Goal: Navigation & Orientation: Find specific page/section

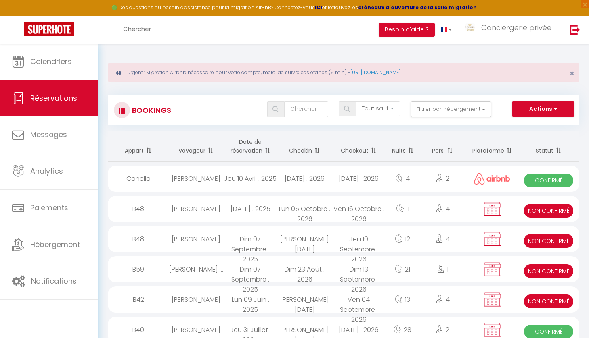
select select "not_cancelled"
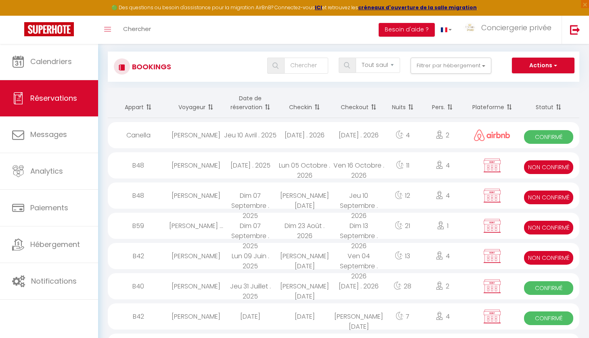
scroll to position [44, 0]
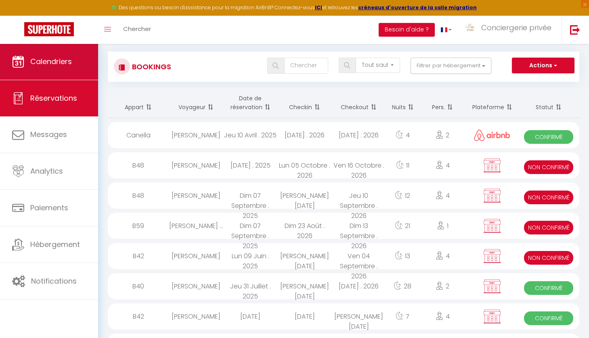
click at [49, 66] on span "Calendriers" at bounding box center [51, 61] width 42 height 10
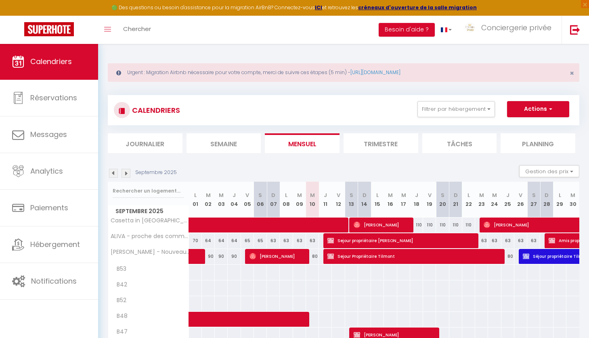
click at [453, 98] on div "CALENDRIERS Filtrer par hébergement Capella Suttana Coasina - Piscine Privée & …" at bounding box center [343, 110] width 471 height 30
click at [453, 101] on button "Filtrer par hébergement" at bounding box center [455, 109] width 77 height 16
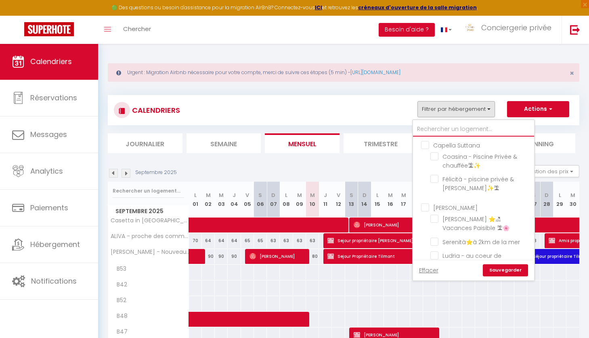
click at [442, 131] on input "text" at bounding box center [473, 129] width 121 height 15
type input "f"
checkbox input "false"
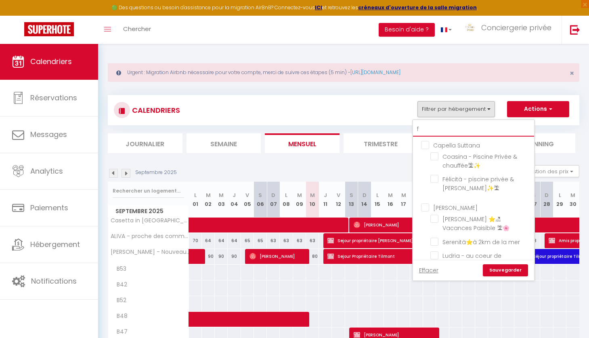
checkbox input "false"
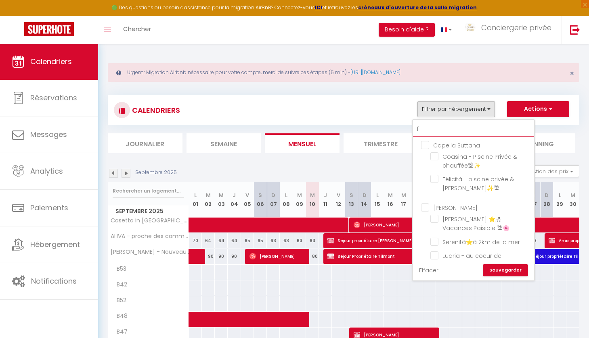
checkbox input "false"
checkbox input "true"
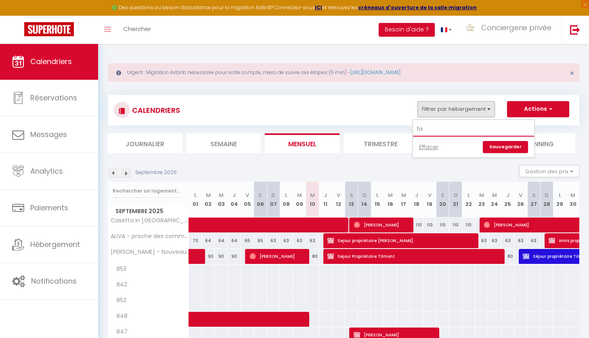
type input "f"
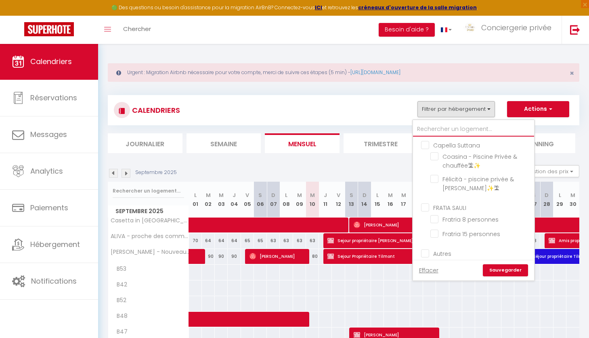
checkbox input "false"
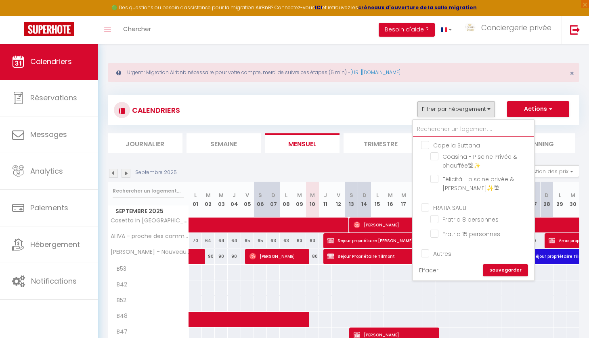
checkbox input "false"
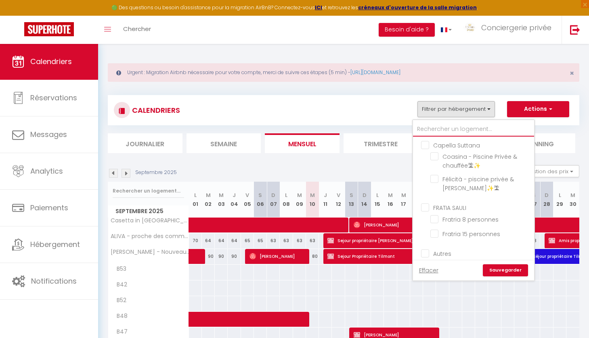
checkbox input "false"
type input "m"
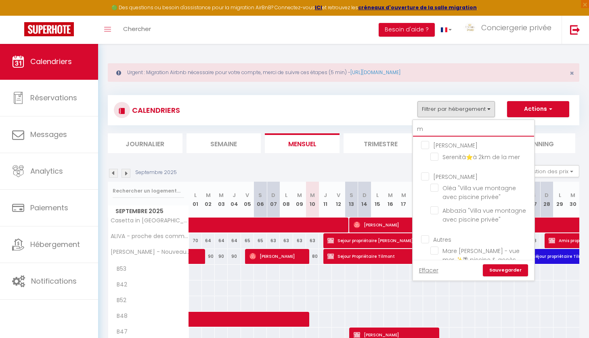
checkbox input "false"
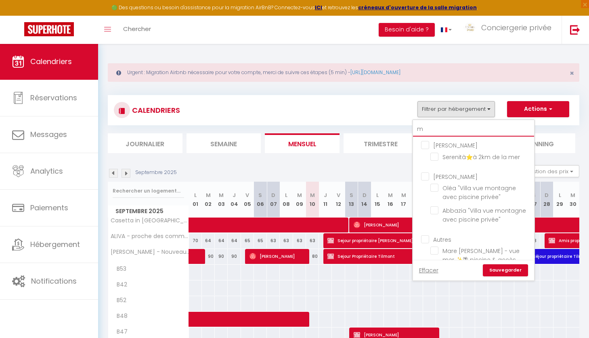
checkbox input "true"
checkbox input "false"
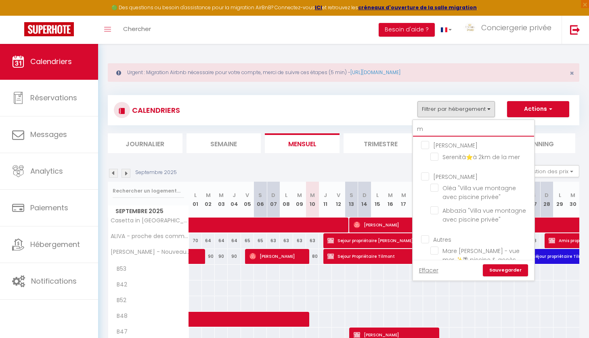
checkbox input "false"
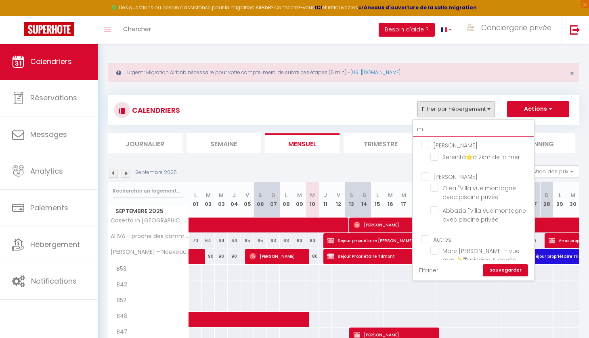
checkbox input "true"
checkbox input "false"
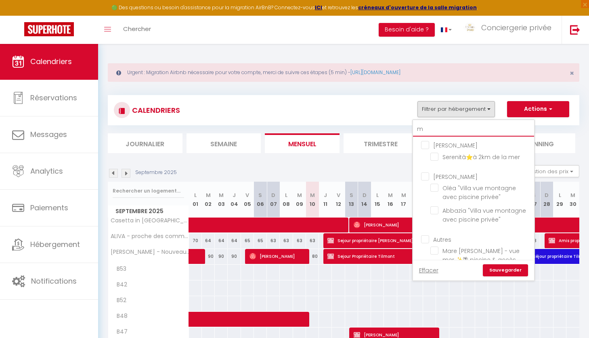
checkbox input "false"
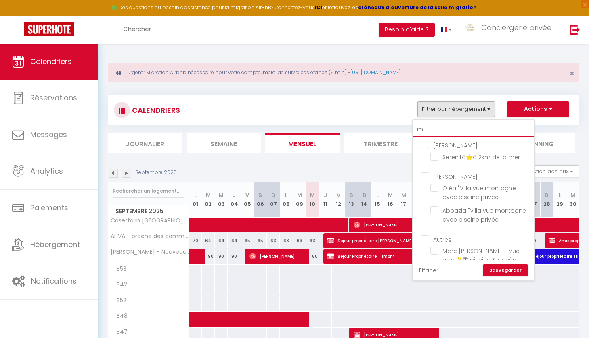
checkbox input "false"
type input "mo"
checkbox input "false"
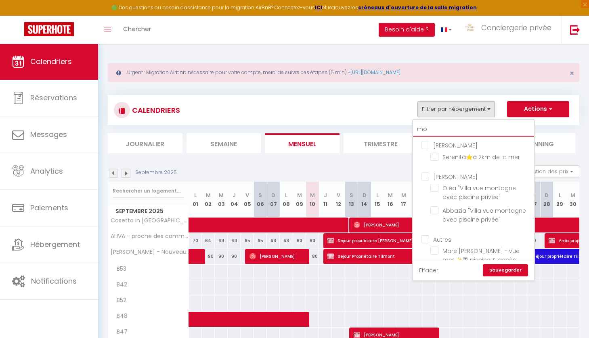
checkbox input "true"
checkbox input "false"
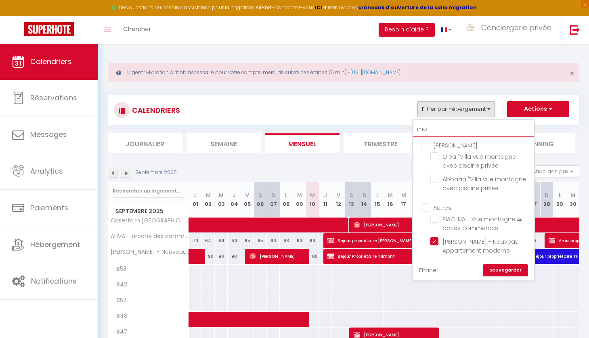
type input "mon"
checkbox input "false"
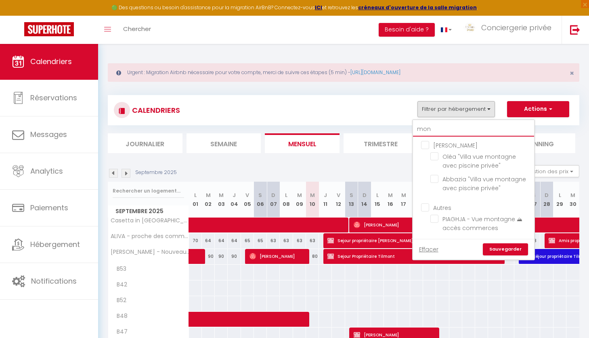
type input "mont"
checkbox input "false"
type input "monta"
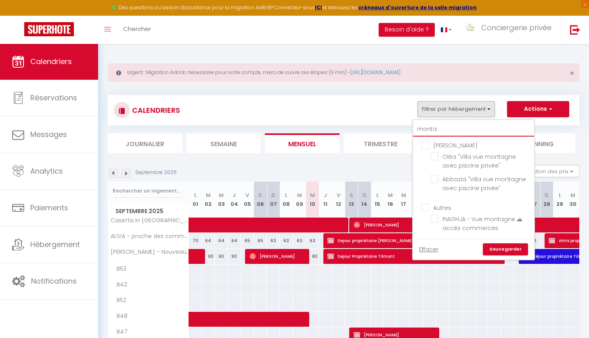
checkbox input "false"
type input "monta"
click at [436, 217] on input "PIAGHJA - Vue montagne ⛰ accès commerces" at bounding box center [480, 219] width 101 height 8
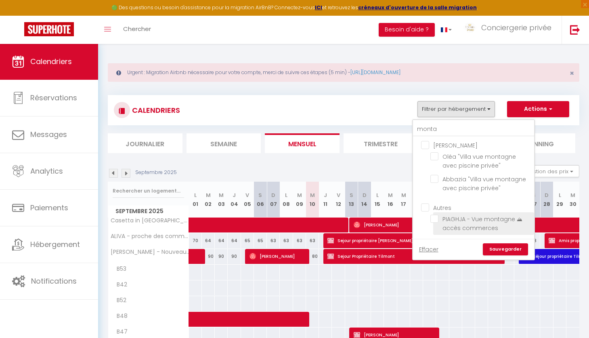
checkbox input "true"
checkbox input "false"
